Goal: Find specific page/section: Find specific page/section

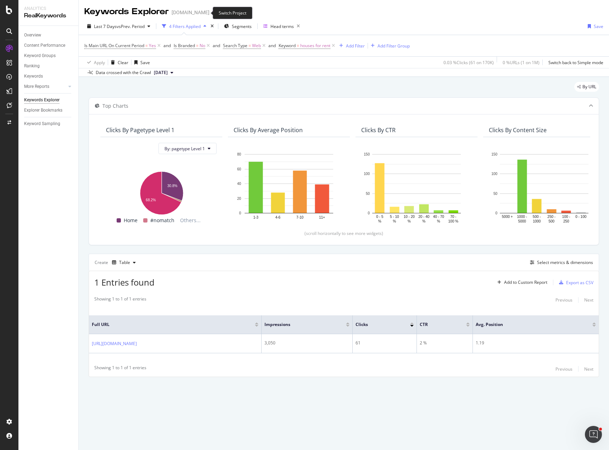
click at [212, 12] on icon "arrow-right-arrow-left" at bounding box center [214, 12] width 4 height 5
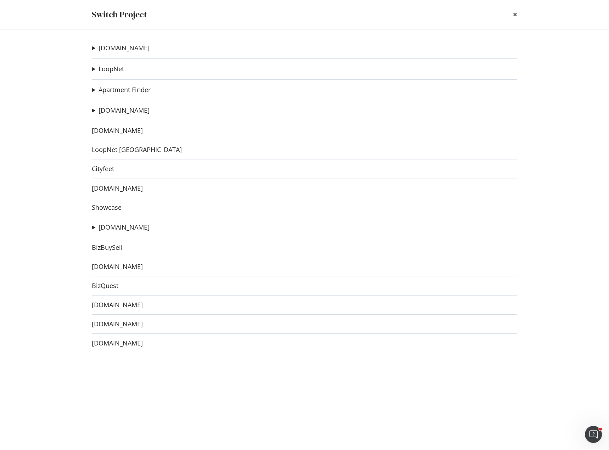
click at [94, 49] on summary "[DOMAIN_NAME]" at bounding box center [121, 48] width 58 height 9
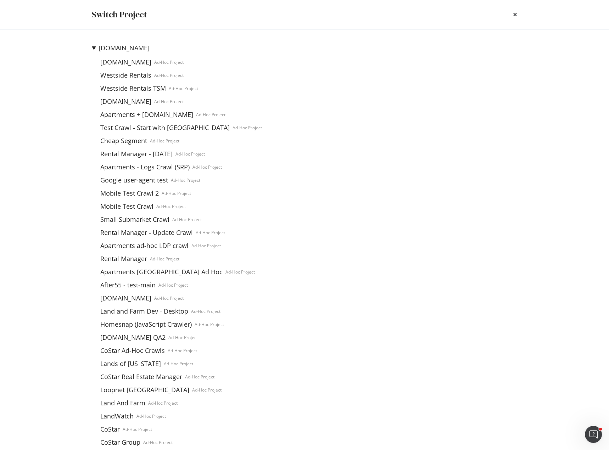
click at [131, 77] on link "Westside Rentals" at bounding box center [125, 75] width 57 height 7
